Goal: Find specific page/section: Find specific page/section

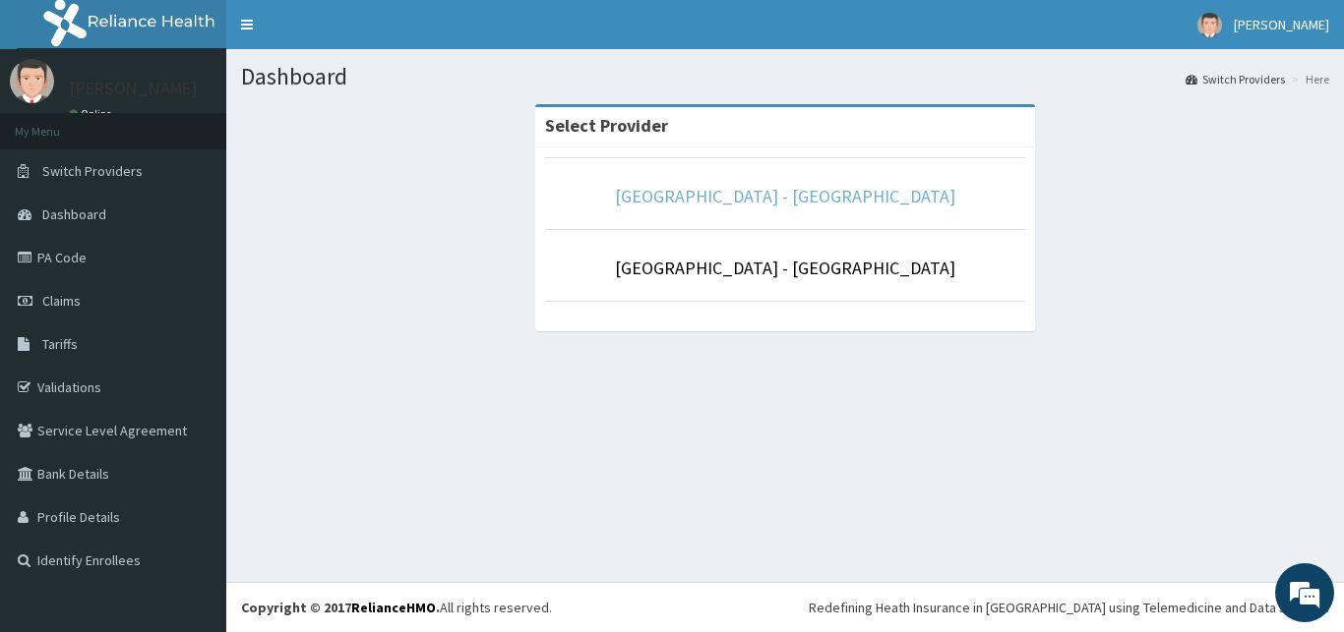
click at [799, 195] on link "[GEOGRAPHIC_DATA] - [GEOGRAPHIC_DATA]" at bounding box center [785, 196] width 340 height 23
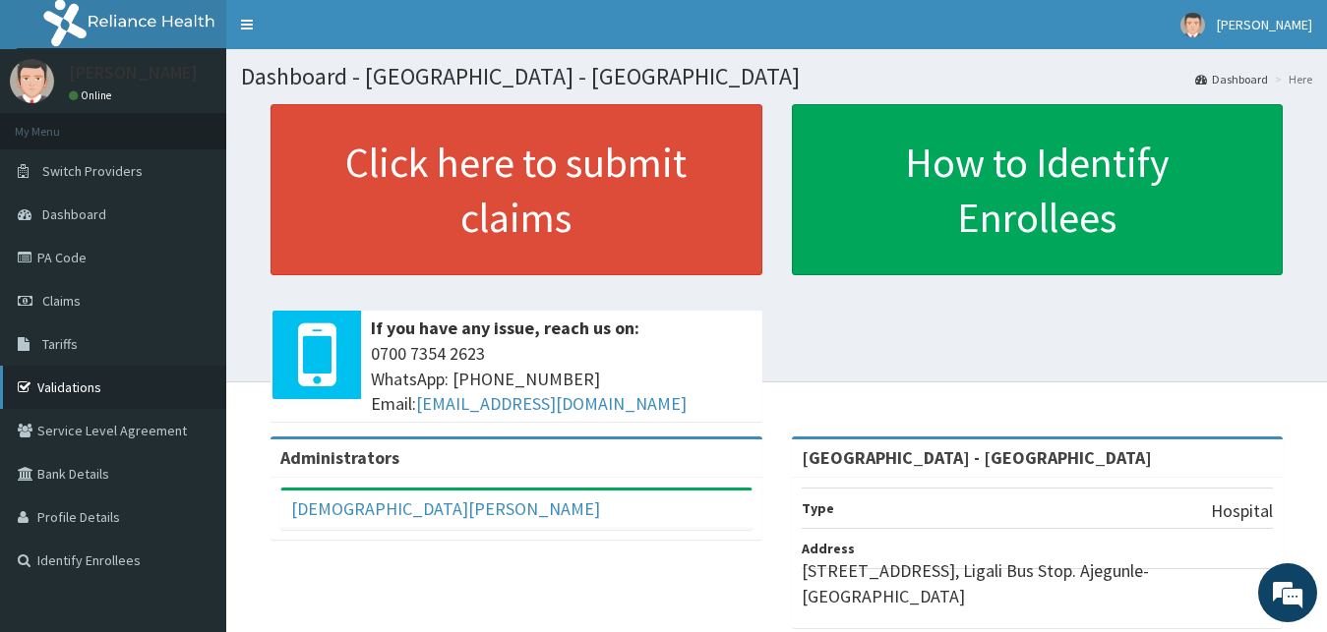
click at [56, 394] on link "Validations" at bounding box center [113, 387] width 226 height 43
